Goal: Information Seeking & Learning: Understand process/instructions

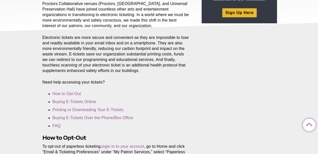
scroll to position [86, 0]
click at [72, 111] on link "Printing or Downloading Your E-Tickets" at bounding box center [87, 109] width 71 height 4
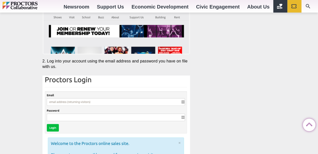
scroll to position [998, 0]
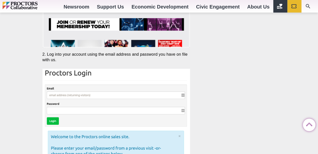
click at [72, 94] on img at bounding box center [116, 131] width 148 height 125
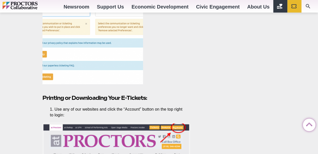
scroll to position [813, 0]
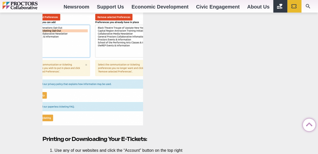
click at [159, 80] on figure at bounding box center [116, 62] width 148 height 133
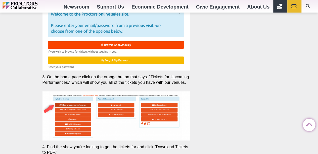
scroll to position [1121, 0]
